Goal: Find specific fact: Find specific fact

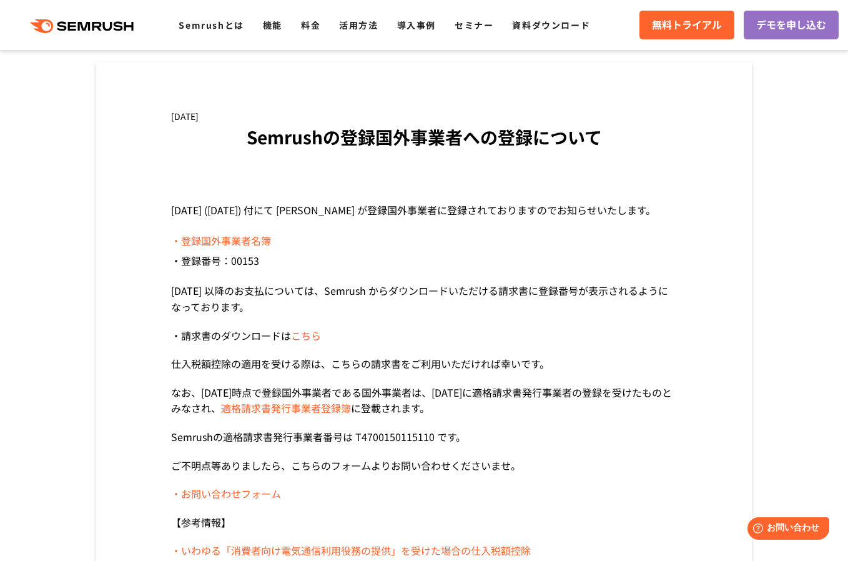
scroll to position [62, 0]
click at [249, 242] on link "・登録国外事業者名簿" at bounding box center [221, 239] width 100 height 15
click at [312, 338] on link "こちら" at bounding box center [306, 334] width 30 height 15
drag, startPoint x: 297, startPoint y: 264, endPoint x: 234, endPoint y: 265, distance: 63.1
click at [234, 265] on li "・登録番号：00153" at bounding box center [424, 260] width 506 height 20
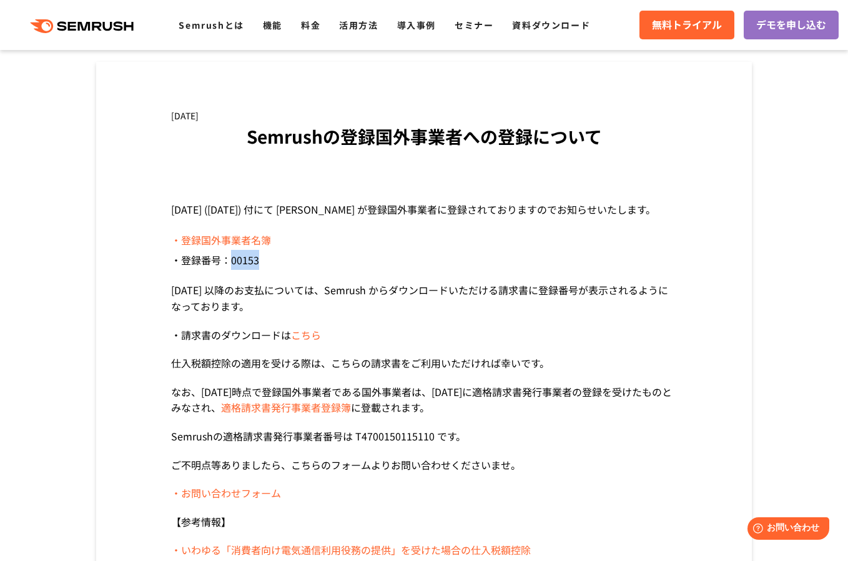
copy li "00153"
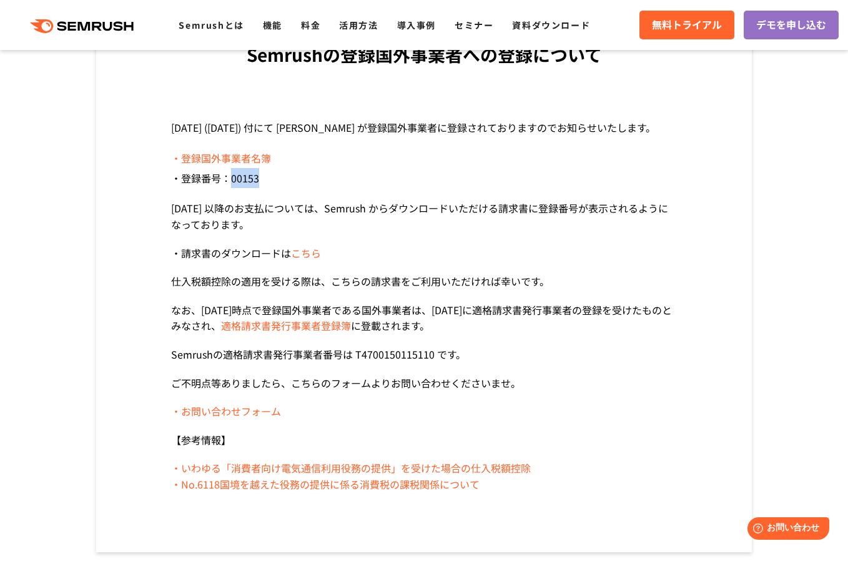
scroll to position [187, 0]
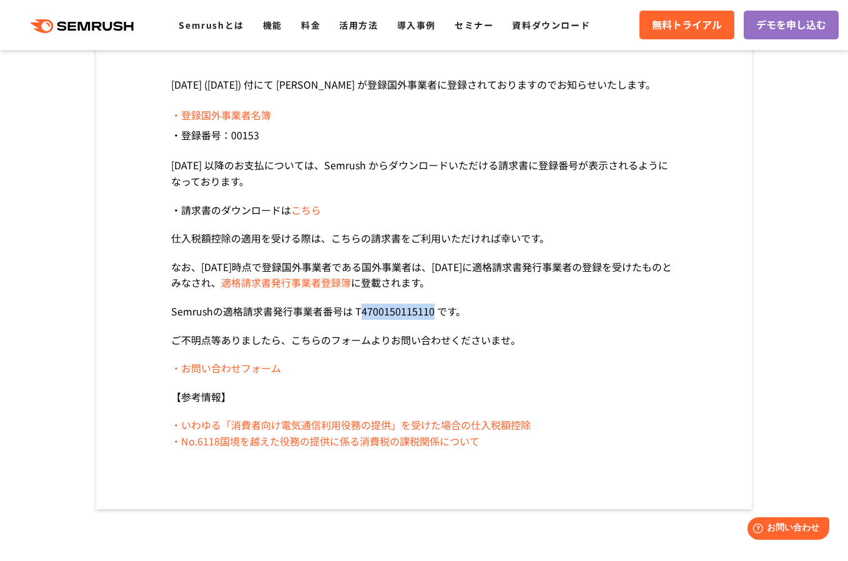
drag, startPoint x: 358, startPoint y: 309, endPoint x: 431, endPoint y: 311, distance: 72.5
click at [431, 311] on p "Semrushの適格請求書発行事業者番号は T4700150115110 です。" at bounding box center [424, 312] width 506 height 16
copy p "4700150115110"
click at [721, 253] on div "[DATE] Semrushの登録国外事業者への登録について [DATE] ([DATE]) 付にて [PERSON_NAME] が登録国外事業者に登録されて…" at bounding box center [424, 223] width 656 height 572
click at [715, 247] on div "[DATE] Semrushの登録国外事業者への登録について [DATE] ([DATE]) 付にて [PERSON_NAME] が登録国外事業者に登録されて…" at bounding box center [424, 223] width 656 height 572
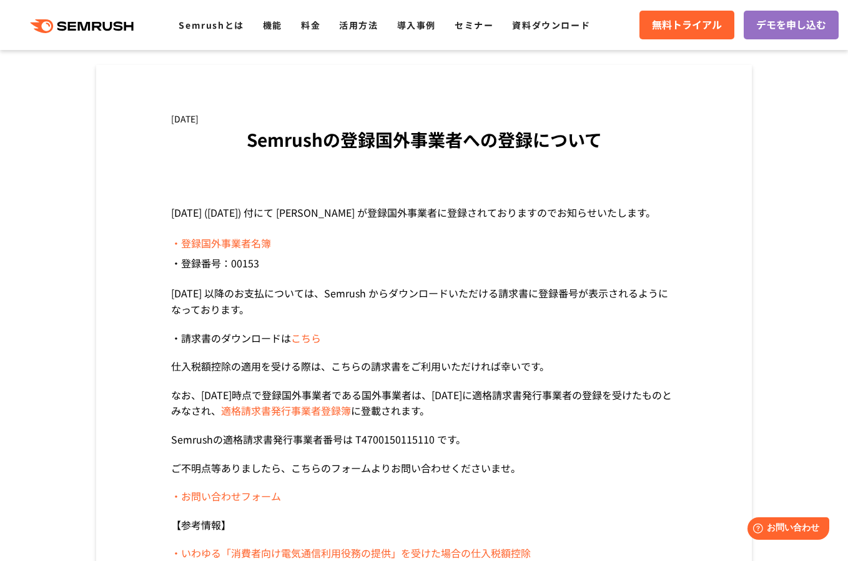
scroll to position [0, 0]
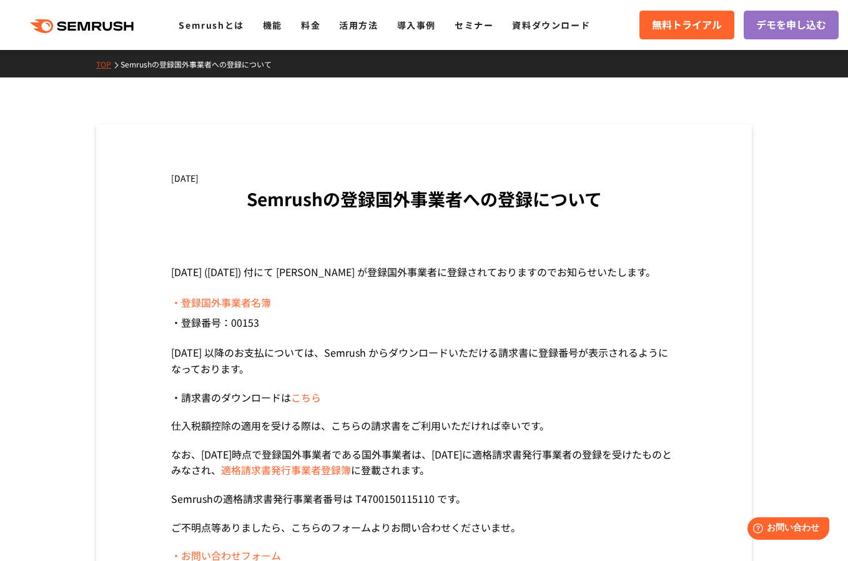
click at [643, 171] on div "[DATE]" at bounding box center [424, 178] width 506 height 14
click at [711, 191] on div "[DATE] Semrushの登録国外事業者への登録について [DATE] ([DATE]) 付にて [PERSON_NAME] が登録国外事業者に登録されて…" at bounding box center [424, 410] width 656 height 572
drag, startPoint x: 276, startPoint y: 305, endPoint x: 233, endPoint y: 306, distance: 43.1
click at [233, 306] on li "・登録国外事業者名簿" at bounding box center [424, 302] width 506 height 20
click at [169, 300] on div "[DATE] Semrushの登録国外事業者への登録について [DATE] ([DATE]) 付にて [PERSON_NAME] が登録国外事業者に登録されて…" at bounding box center [424, 410] width 656 height 572
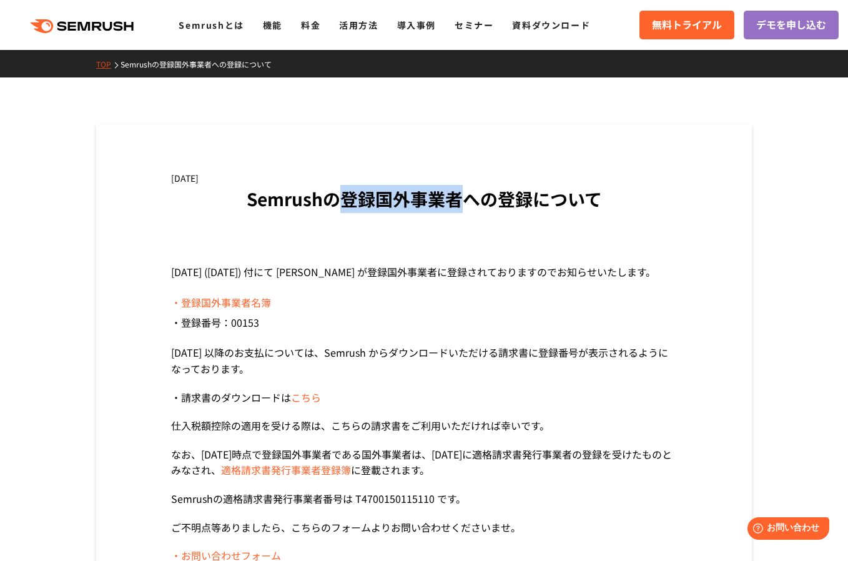
drag, startPoint x: 338, startPoint y: 197, endPoint x: 458, endPoint y: 202, distance: 120.6
click at [458, 202] on h1 "Semrushの登録国外事業者への登録について" at bounding box center [424, 199] width 506 height 28
copy h1 "登録国外事業者"
click at [634, 282] on section "[DATE] ([DATE]) 付にて [PERSON_NAME] が登録国外事業者に登録されておりますのでお知らせいたします。 ・登録国外事業者名簿 ・登録…" at bounding box center [424, 450] width 506 height 373
click at [799, 187] on section "[DATE] Semrushの登録国外事業者への登録について [DATE] ([DATE]) 付にて [PERSON_NAME] が登録国外事業者に登録されて…" at bounding box center [424, 410] width 848 height 572
